Goal: Book appointment/travel/reservation

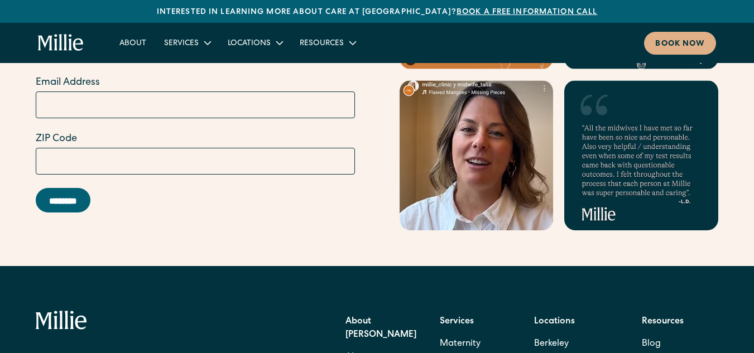
scroll to position [4362, 0]
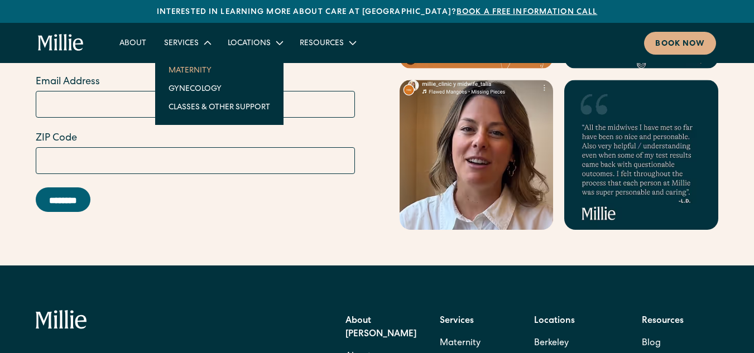
click at [194, 73] on link "Maternity" at bounding box center [219, 70] width 119 height 18
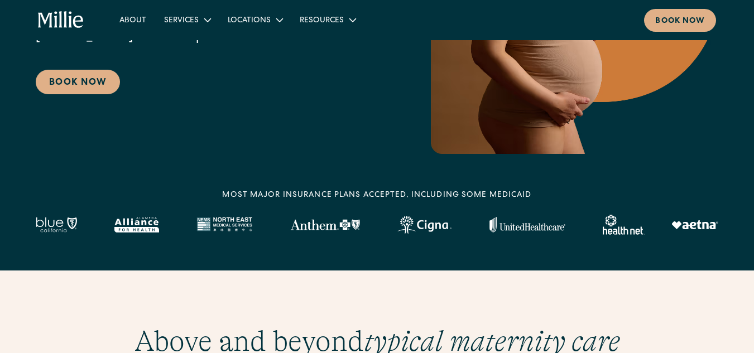
scroll to position [242, 0]
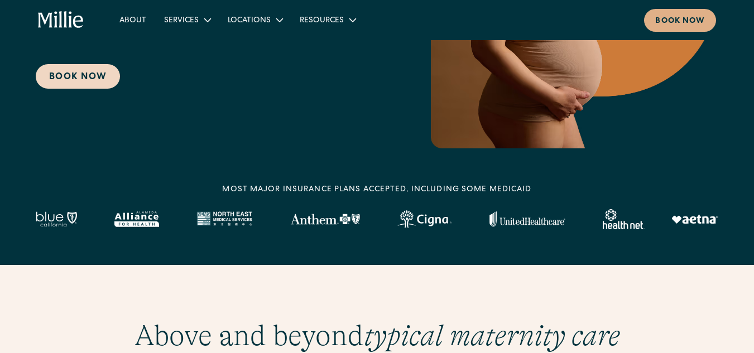
click at [74, 72] on link "Book Now" at bounding box center [78, 76] width 84 height 25
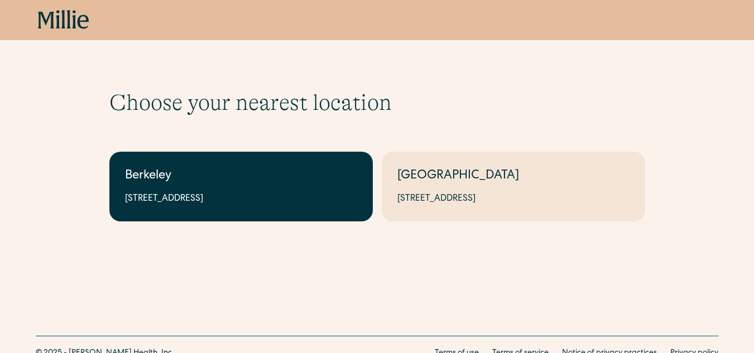
click at [272, 187] on link "Berkeley 2999 Regent St, Suite 524, Berkeley, CA 94705" at bounding box center [240, 187] width 263 height 70
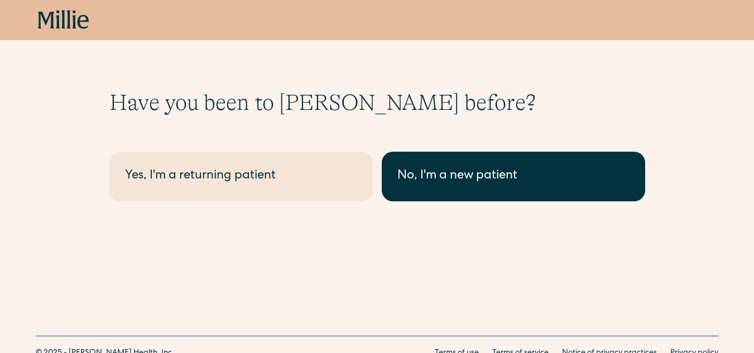
click at [438, 161] on link "No, I'm a new patient" at bounding box center [513, 177] width 263 height 50
